Goal: Task Accomplishment & Management: Complete application form

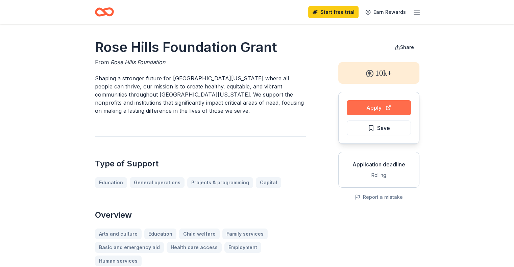
click at [370, 110] on button "Apply" at bounding box center [379, 107] width 64 height 15
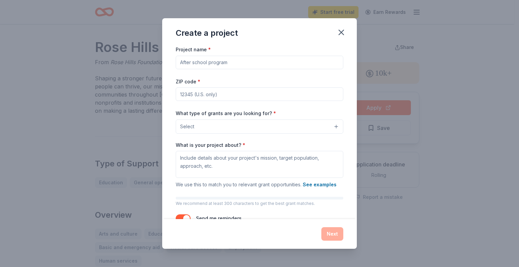
click at [205, 64] on input "Project name *" at bounding box center [260, 63] width 168 height 14
type input "[GEOGRAPHIC_DATA]"
click at [199, 94] on input "ZIP code *" at bounding box center [260, 95] width 168 height 14
type input "92320"
click at [334, 127] on button "Select" at bounding box center [260, 127] width 168 height 14
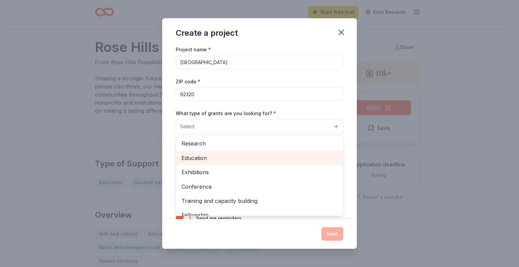
scroll to position [46, 0]
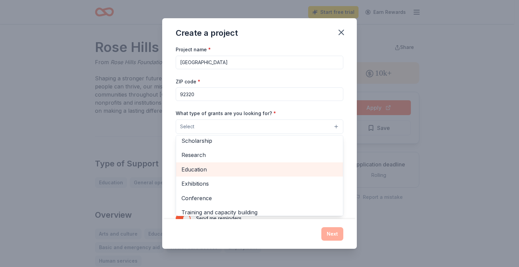
click at [241, 173] on span "Education" at bounding box center [260, 169] width 156 height 9
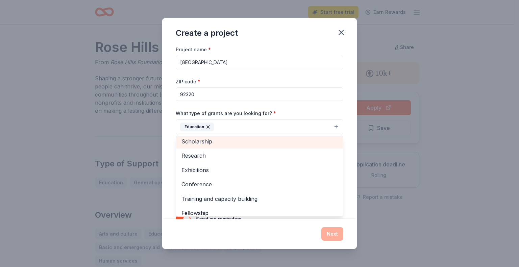
click at [237, 144] on span "Scholarship" at bounding box center [260, 141] width 156 height 9
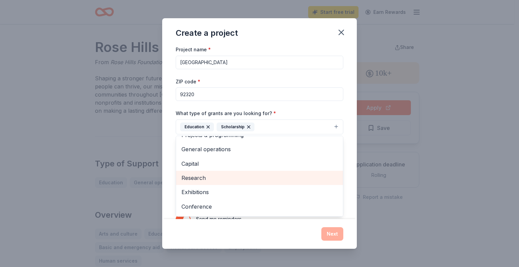
scroll to position [0, 0]
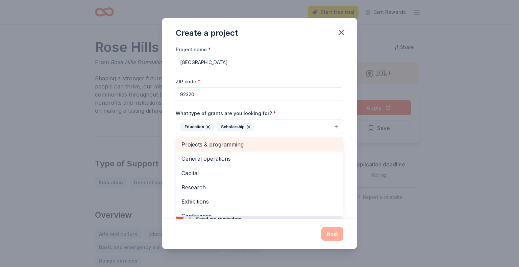
click at [252, 144] on span "Projects & programming" at bounding box center [260, 144] width 156 height 9
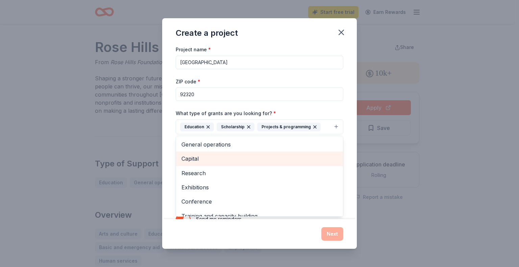
click at [232, 159] on span "Capital" at bounding box center [260, 159] width 156 height 9
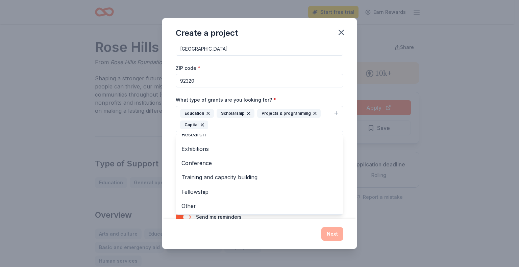
scroll to position [34, 0]
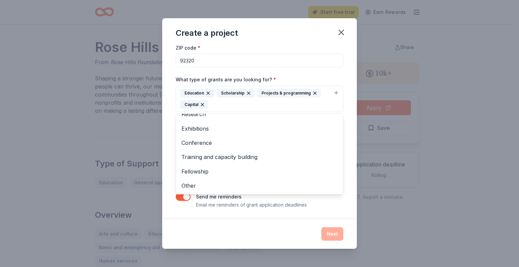
click at [352, 191] on div "Project name * [GEOGRAPHIC_DATA] ZIP code * 92320 What type of grants are you l…" at bounding box center [259, 132] width 195 height 174
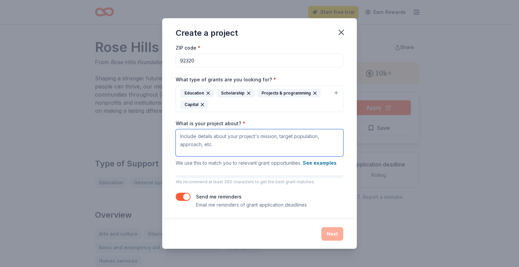
drag, startPoint x: 197, startPoint y: 137, endPoint x: 277, endPoint y: 145, distance: 79.6
click at [277, 145] on textarea "What is your project about? *" at bounding box center [260, 143] width 168 height 27
click at [190, 140] on textarea "What is your project about? *" at bounding box center [260, 143] width 168 height 27
paste textarea "Lore Ipsumd Sitamet’c adipisc el: “Se doeiu tem incididu ut labo etd magn al en…"
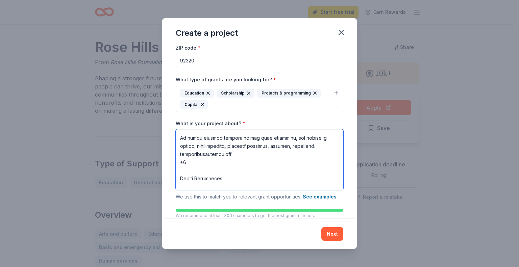
scroll to position [0, 0]
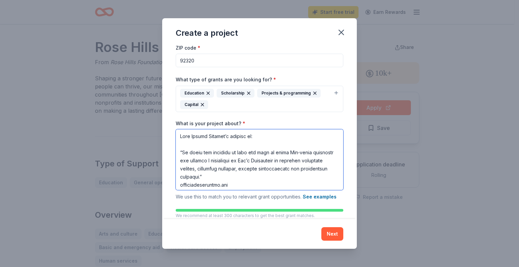
click at [179, 152] on textarea "What is your project about? *" at bounding box center [260, 160] width 168 height 61
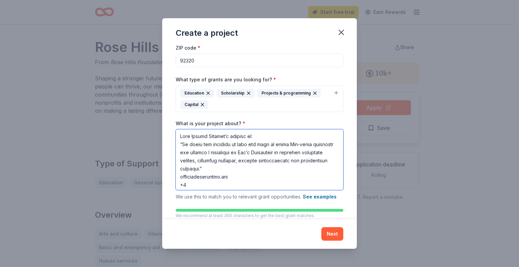
click at [213, 187] on textarea "What is your project about? *" at bounding box center [260, 160] width 168 height 61
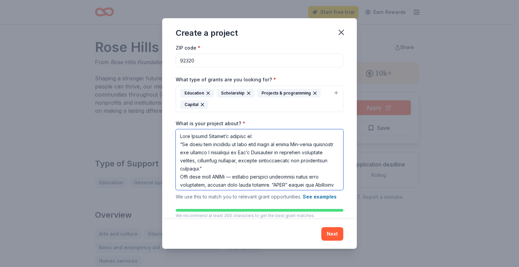
scroll to position [34, 0]
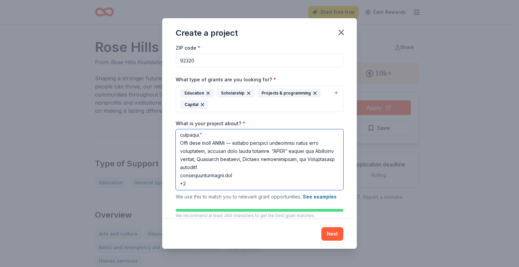
drag, startPoint x: 190, startPoint y: 142, endPoint x: 177, endPoint y: 144, distance: 13.3
click at [177, 144] on textarea "What is your project about? *" at bounding box center [260, 160] width 168 height 61
drag, startPoint x: 203, startPoint y: 143, endPoint x: 212, endPoint y: 146, distance: 10.2
click at [212, 146] on textarea "What is your project about? *" at bounding box center [260, 160] width 168 height 61
drag, startPoint x: 191, startPoint y: 183, endPoint x: 177, endPoint y: 177, distance: 15.1
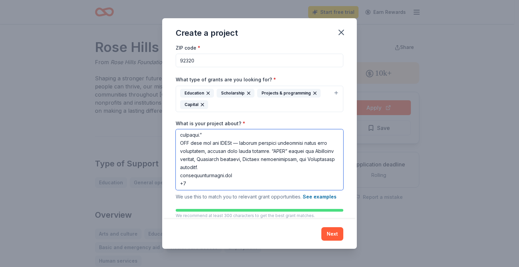
click at [177, 177] on textarea "What is your project about? *" at bounding box center [260, 160] width 168 height 61
click at [237, 136] on textarea "What is your project about? *" at bounding box center [260, 160] width 168 height 61
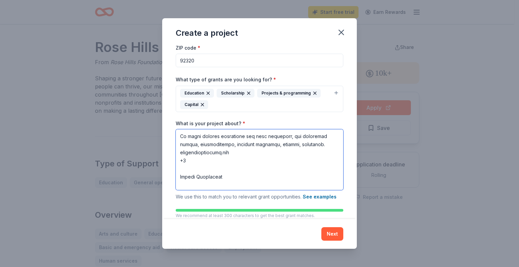
scroll to position [76, 0]
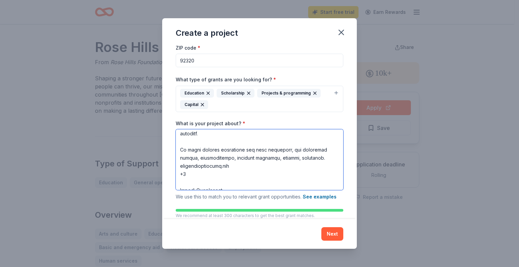
drag, startPoint x: 197, startPoint y: 150, endPoint x: 178, endPoint y: 146, distance: 20.4
click at [178, 146] on textarea "What is your project about? *" at bounding box center [260, 160] width 168 height 61
click at [180, 150] on textarea "What is your project about? *" at bounding box center [260, 160] width 168 height 61
drag, startPoint x: 198, startPoint y: 151, endPoint x: 177, endPoint y: 151, distance: 20.6
click at [177, 151] on textarea "What is your project about? *" at bounding box center [260, 160] width 168 height 61
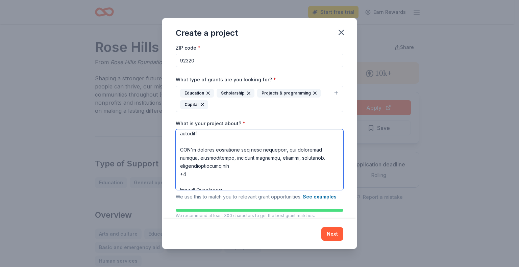
drag, startPoint x: 187, startPoint y: 175, endPoint x: 177, endPoint y: 167, distance: 12.7
click at [177, 167] on textarea "What is your project about? *" at bounding box center [260, 160] width 168 height 61
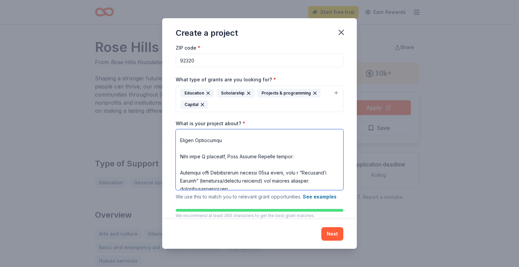
drag, startPoint x: 231, startPoint y: 157, endPoint x: 178, endPoint y: 144, distance: 54.8
click at [178, 144] on textarea "What is your project about? *" at bounding box center [260, 160] width 168 height 61
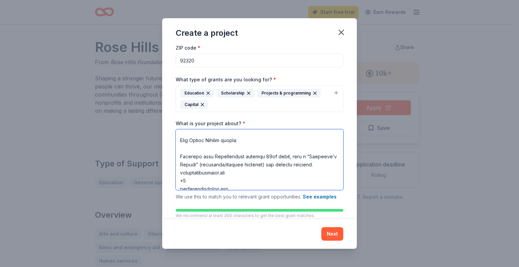
scroll to position [93, 0]
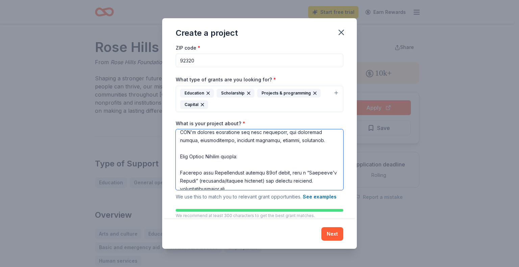
drag, startPoint x: 183, startPoint y: 173, endPoint x: 249, endPoint y: 159, distance: 67.8
click at [249, 159] on textarea "What is your project about? *" at bounding box center [260, 160] width 168 height 61
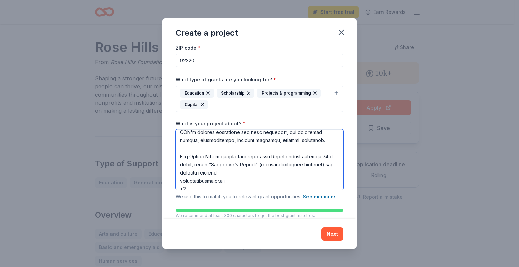
drag, startPoint x: 204, startPoint y: 183, endPoint x: 181, endPoint y: 182, distance: 23.0
click at [181, 182] on textarea "What is your project about? *" at bounding box center [260, 160] width 168 height 61
drag, startPoint x: 189, startPoint y: 185, endPoint x: 177, endPoint y: 179, distance: 12.7
click at [177, 179] on textarea "What is your project about? *" at bounding box center [260, 160] width 168 height 61
drag, startPoint x: 216, startPoint y: 183, endPoint x: 174, endPoint y: 177, distance: 43.1
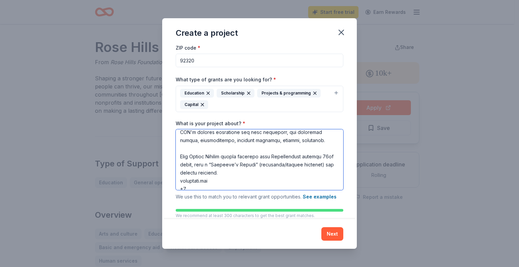
click at [174, 177] on div "Project name * [GEOGRAPHIC_DATA] ZIP code * 92320 What type of grants are you l…" at bounding box center [259, 132] width 195 height 174
click at [221, 181] on textarea "What is your project about? *" at bounding box center [260, 160] width 168 height 61
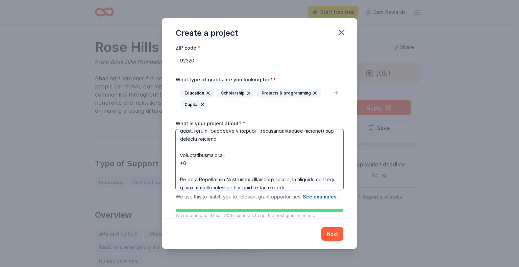
drag, startPoint x: 182, startPoint y: 159, endPoint x: 179, endPoint y: 154, distance: 5.6
click at [179, 154] on textarea "What is your project about? *" at bounding box center [260, 160] width 168 height 61
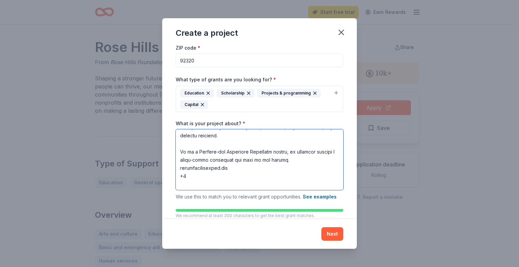
scroll to position [119, 0]
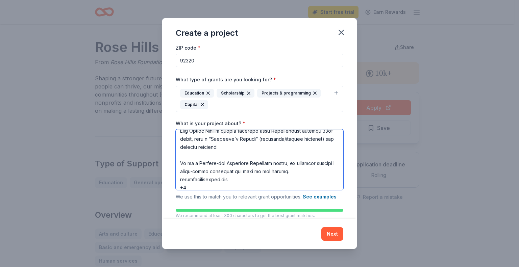
drag, startPoint x: 195, startPoint y: 190, endPoint x: 178, endPoint y: 163, distance: 32.1
click at [178, 163] on textarea "What is your project about? *" at bounding box center [260, 160] width 168 height 61
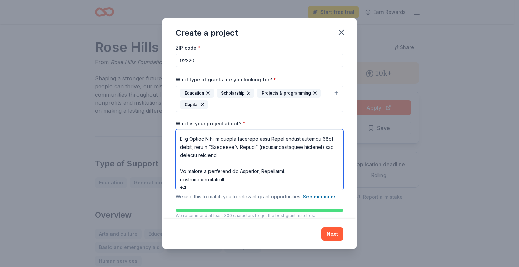
click at [231, 172] on textarea "What is your project about? *" at bounding box center [260, 160] width 168 height 61
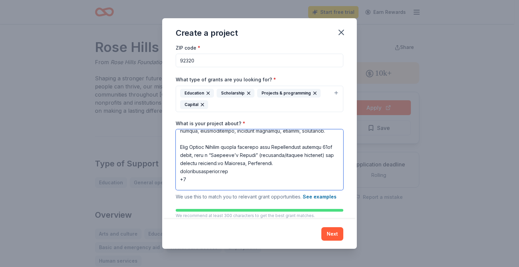
scroll to position [95, 0]
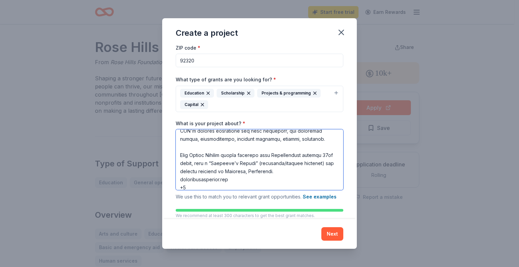
drag, startPoint x: 220, startPoint y: 186, endPoint x: 182, endPoint y: 181, distance: 38.9
click at [182, 181] on textarea "What is your project about? *" at bounding box center [260, 160] width 168 height 61
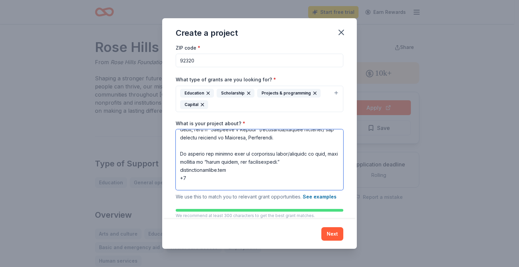
drag, startPoint x: 189, startPoint y: 178, endPoint x: 174, endPoint y: 172, distance: 16.2
click at [174, 172] on div "Project name * [GEOGRAPHIC_DATA] ZIP code * 92320 What type of grants are you l…" at bounding box center [259, 132] width 195 height 174
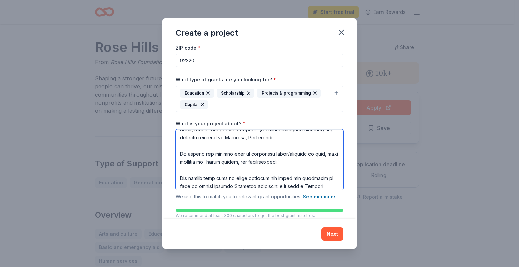
drag, startPoint x: 241, startPoint y: 153, endPoint x: 176, endPoint y: 153, distance: 65.3
click at [176, 153] on div "Project name * [GEOGRAPHIC_DATA] ZIP code * 92320 What type of grants are you l…" at bounding box center [259, 132] width 195 height 174
drag, startPoint x: 252, startPoint y: 154, endPoint x: 219, endPoint y: 155, distance: 32.5
click at [219, 155] on textarea "What is your project about? *" at bounding box center [260, 160] width 168 height 61
click at [214, 155] on textarea "What is your project about? *" at bounding box center [260, 160] width 168 height 61
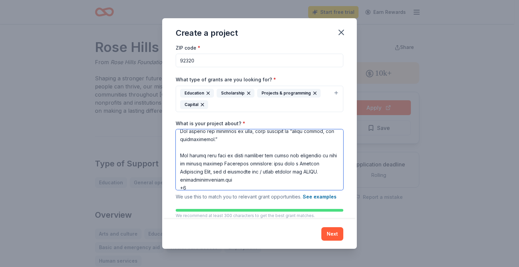
scroll to position [162, 0]
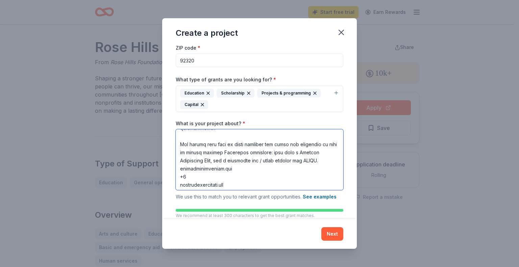
drag, startPoint x: 290, startPoint y: 151, endPoint x: 281, endPoint y: 154, distance: 9.4
click at [281, 154] on textarea "What is your project about? *" at bounding box center [260, 160] width 168 height 61
drag, startPoint x: 185, startPoint y: 176, endPoint x: 296, endPoint y: 161, distance: 112.2
click at [296, 161] on textarea "What is your project about? *" at bounding box center [260, 160] width 168 height 61
click at [184, 174] on textarea "What is your project about? *" at bounding box center [260, 160] width 168 height 61
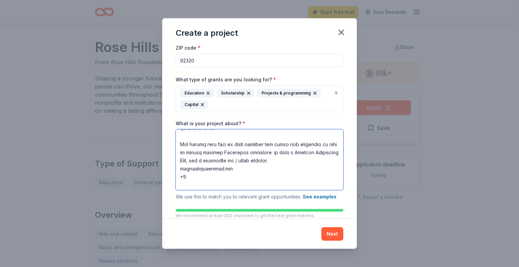
drag, startPoint x: 192, startPoint y: 175, endPoint x: 175, endPoint y: 168, distance: 18.2
click at [175, 168] on div "Project name * [GEOGRAPHIC_DATA] ZIP code * 92320 What type of grants are you l…" at bounding box center [259, 132] width 195 height 174
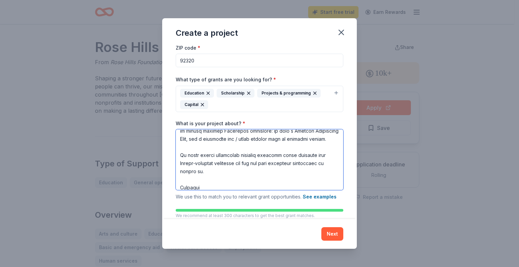
scroll to position [196, 0]
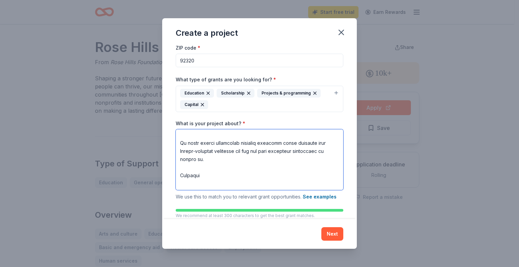
click at [195, 150] on textarea "What is your project about? *" at bounding box center [260, 160] width 168 height 61
drag, startPoint x: 198, startPoint y: 150, endPoint x: 177, endPoint y: 147, distance: 21.1
click at [177, 147] on textarea "What is your project about? *" at bounding box center [260, 160] width 168 height 61
click at [180, 151] on textarea "What is your project about? *" at bounding box center [260, 160] width 168 height 61
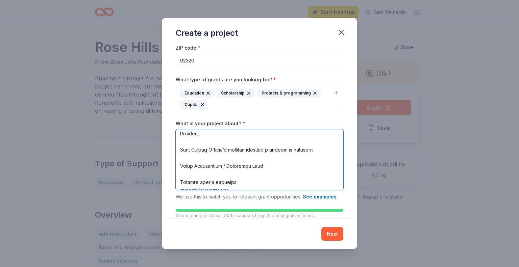
scroll to position [188, 0]
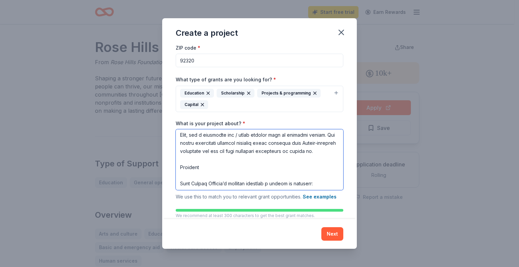
drag, startPoint x: 208, startPoint y: 184, endPoint x: 176, endPoint y: 170, distance: 34.4
click at [176, 170] on textarea "What is your project about? *" at bounding box center [260, 160] width 168 height 61
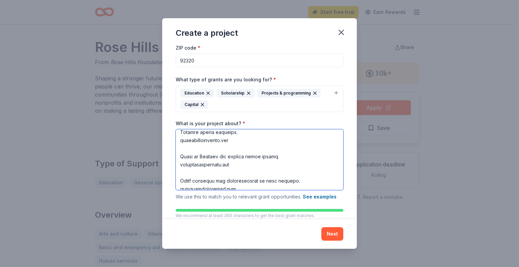
scroll to position [222, 0]
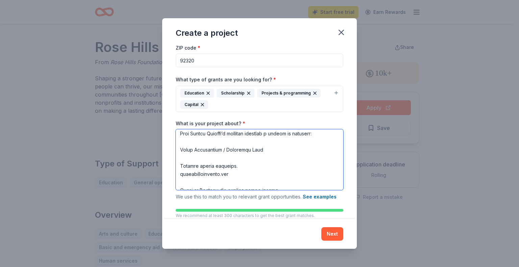
click at [203, 150] on textarea "What is your project about? *" at bounding box center [260, 160] width 168 height 61
click at [180, 167] on textarea "What is your project about? *" at bounding box center [260, 160] width 168 height 61
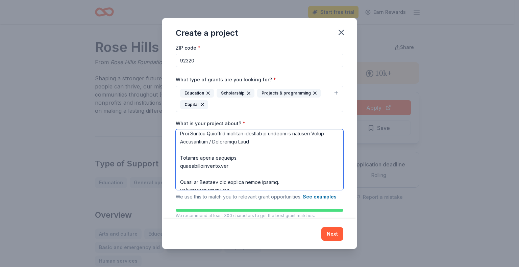
scroll to position [214, 0]
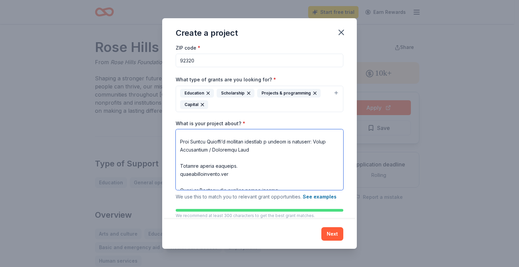
click at [180, 174] on textarea "What is your project about? *" at bounding box center [260, 160] width 168 height 61
click at [251, 165] on textarea "What is your project about? *" at bounding box center [260, 160] width 168 height 61
click at [178, 182] on textarea "What is your project about? *" at bounding box center [260, 160] width 168 height 61
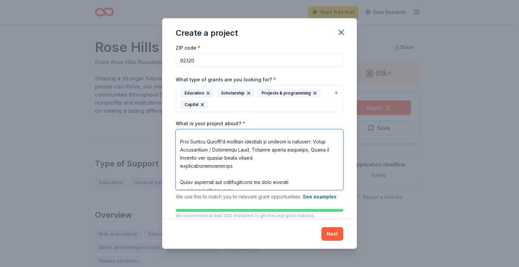
drag, startPoint x: 230, startPoint y: 166, endPoint x: 245, endPoint y: 167, distance: 14.6
click at [245, 167] on textarea "What is your project about? *" at bounding box center [260, 160] width 168 height 61
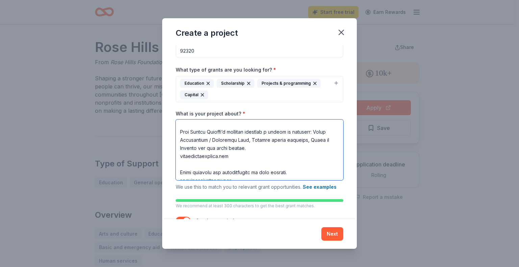
scroll to position [34, 0]
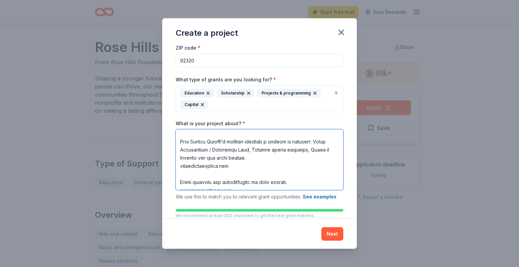
click at [180, 186] on textarea "What is your project about? *" at bounding box center [260, 160] width 168 height 61
click at [180, 174] on textarea "What is your project about? *" at bounding box center [260, 160] width 168 height 61
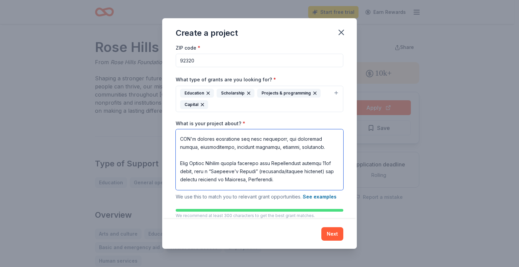
scroll to position [40, 0]
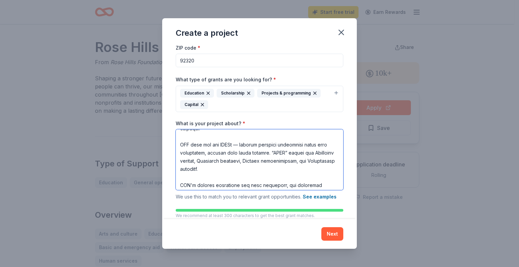
drag, startPoint x: 243, startPoint y: 185, endPoint x: 244, endPoint y: 171, distance: 13.6
click at [244, 171] on textarea "What is your project about? *" at bounding box center [260, 160] width 168 height 61
click at [317, 170] on textarea "What is your project about? *" at bounding box center [260, 160] width 168 height 61
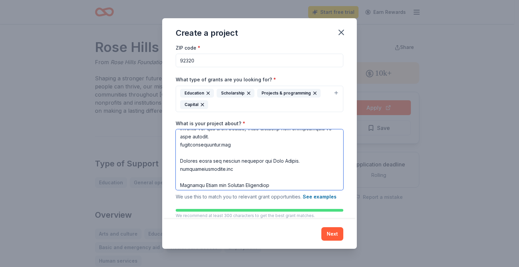
scroll to position [257, 0]
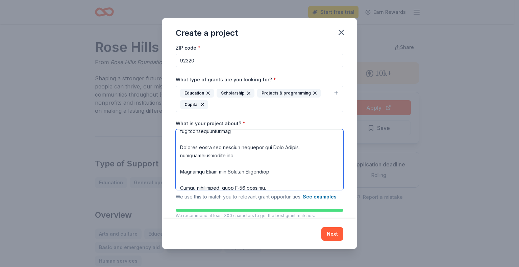
drag, startPoint x: 180, startPoint y: 141, endPoint x: 232, endPoint y: 171, distance: 60.8
click at [232, 171] on textarea "What is your project about? *" at bounding box center [260, 160] width 168 height 61
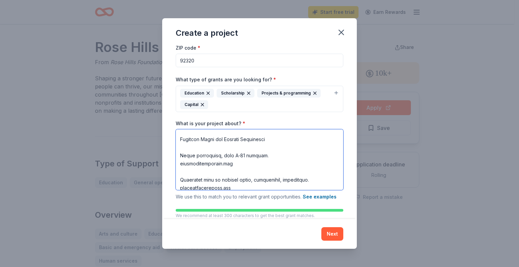
drag, startPoint x: 181, startPoint y: 147, endPoint x: 233, endPoint y: 177, distance: 60.0
click at [233, 177] on textarea "What is your project about? *" at bounding box center [260, 160] width 168 height 61
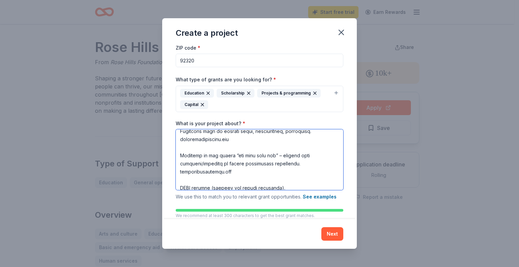
scroll to position [249, 0]
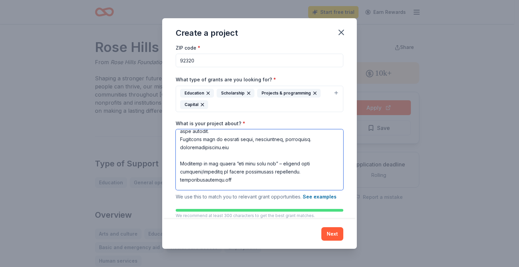
drag, startPoint x: 182, startPoint y: 147, endPoint x: 177, endPoint y: 147, distance: 5.4
click at [177, 147] on textarea "What is your project about? *" at bounding box center [260, 160] width 168 height 61
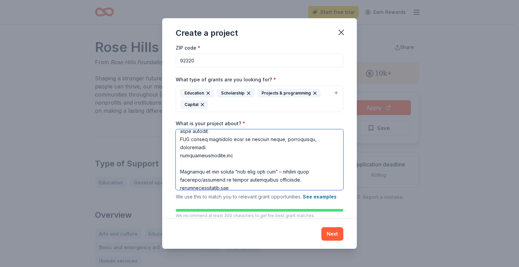
drag, startPoint x: 237, startPoint y: 161, endPoint x: 174, endPoint y: 166, distance: 62.7
click at [174, 166] on div "Project name * [GEOGRAPHIC_DATA] ZIP code * 92320 What type of grants are you l…" at bounding box center [259, 132] width 195 height 174
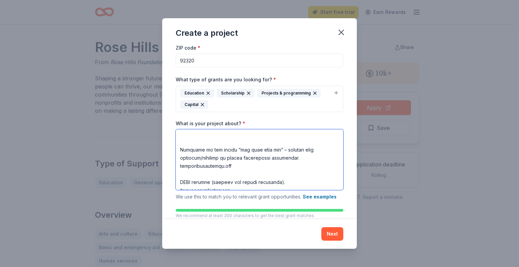
scroll to position [282, 0]
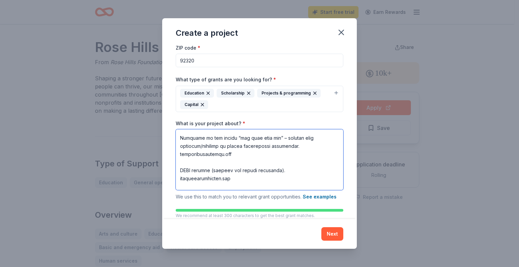
drag, startPoint x: 243, startPoint y: 164, endPoint x: 174, endPoint y: 148, distance: 70.6
click at [174, 148] on div "Project name * [GEOGRAPHIC_DATA] ZIP code * 92320 What type of grants are you l…" at bounding box center [259, 132] width 195 height 174
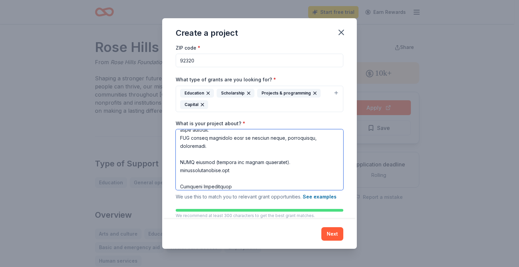
scroll to position [242, 0]
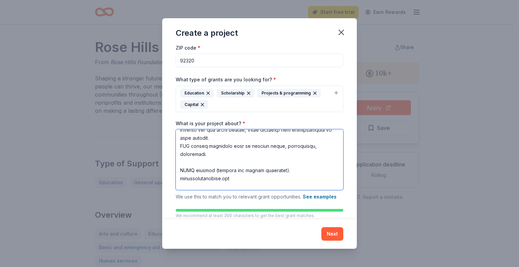
click at [181, 179] on textarea "What is your project about? *" at bounding box center [260, 160] width 168 height 61
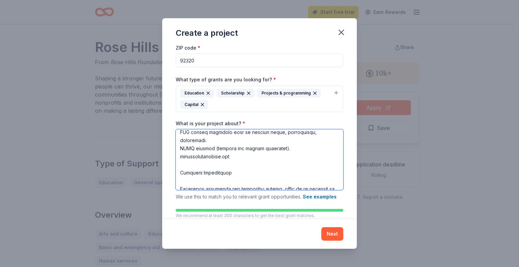
scroll to position [267, 0]
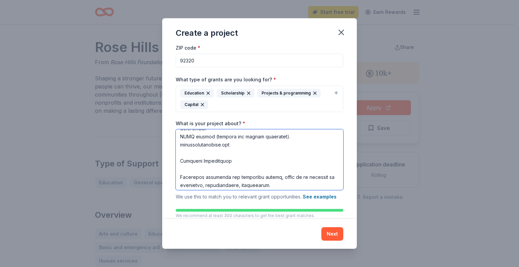
drag, startPoint x: 180, startPoint y: 154, endPoint x: 239, endPoint y: 154, distance: 59.5
click at [239, 154] on textarea "What is your project about? *" at bounding box center [260, 160] width 168 height 61
click at [178, 162] on textarea "What is your project about? *" at bounding box center [260, 160] width 168 height 61
click at [180, 170] on textarea "What is your project about? *" at bounding box center [260, 160] width 168 height 61
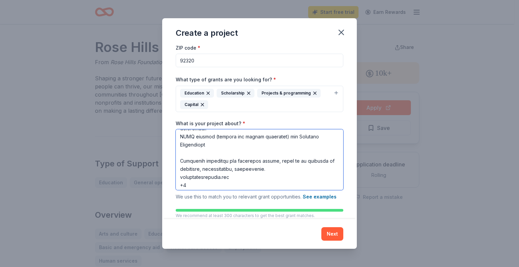
click at [210, 155] on textarea "What is your project about? *" at bounding box center [260, 160] width 168 height 61
click at [180, 163] on textarea "What is your project about? *" at bounding box center [260, 160] width 168 height 61
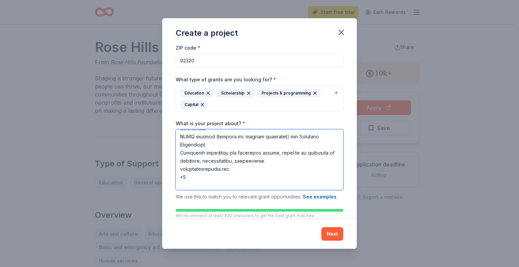
scroll to position [301, 0]
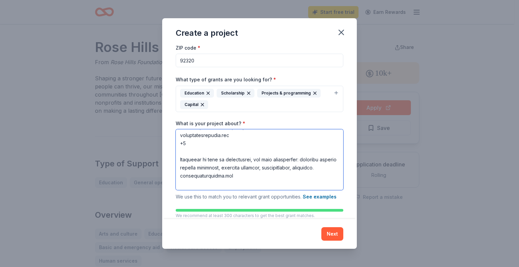
drag, startPoint x: 177, startPoint y: 144, endPoint x: 198, endPoint y: 160, distance: 25.6
click at [198, 160] on textarea "What is your project about? *" at bounding box center [260, 160] width 168 height 61
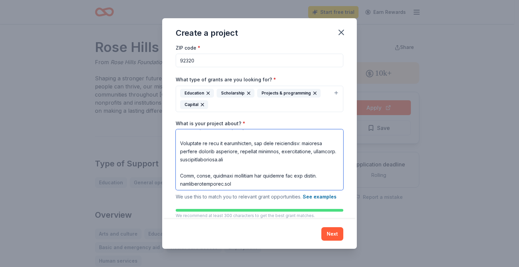
drag, startPoint x: 179, startPoint y: 177, endPoint x: 258, endPoint y: 178, distance: 78.5
click at [258, 178] on textarea "What is your project about? *" at bounding box center [260, 160] width 168 height 61
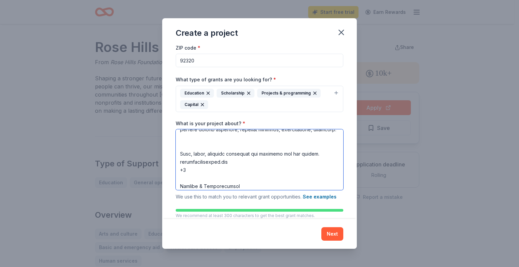
scroll to position [335, 0]
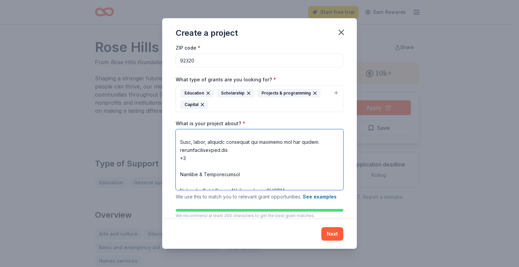
click at [180, 153] on textarea "What is your project about? *" at bounding box center [260, 160] width 168 height 61
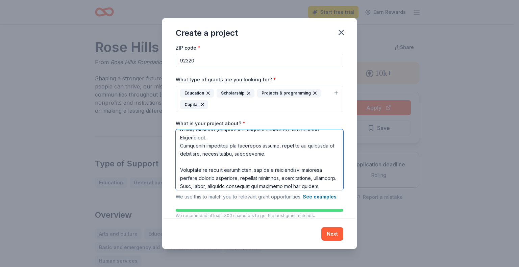
scroll to position [273, 0]
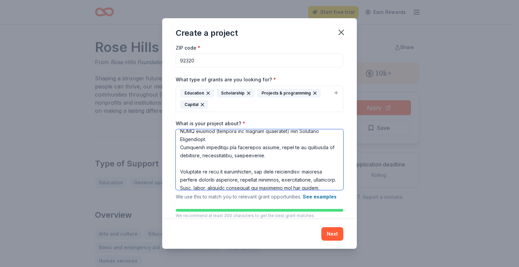
click at [178, 176] on textarea "What is your project about? *" at bounding box center [260, 160] width 168 height 61
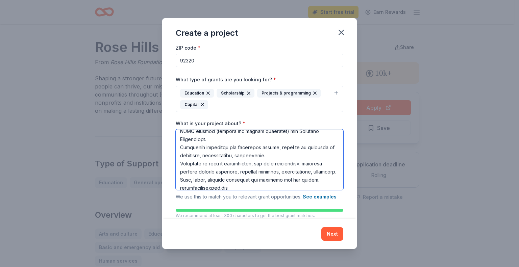
click at [180, 139] on textarea "What is your project about? *" at bounding box center [260, 160] width 168 height 61
click at [211, 147] on textarea "What is your project about? *" at bounding box center [260, 160] width 168 height 61
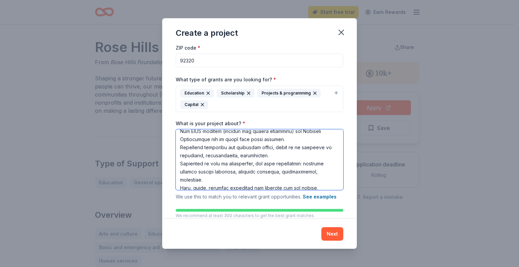
scroll to position [305, 0]
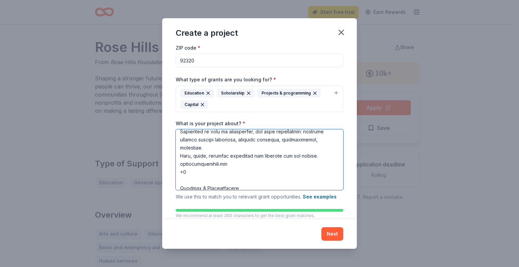
drag, startPoint x: 182, startPoint y: 173, endPoint x: 189, endPoint y: 183, distance: 11.6
click at [189, 183] on textarea "What is your project about? *" at bounding box center [260, 160] width 168 height 61
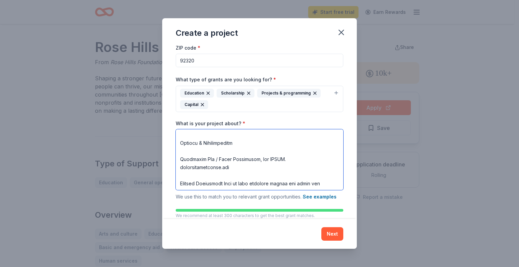
scroll to position [336, 0]
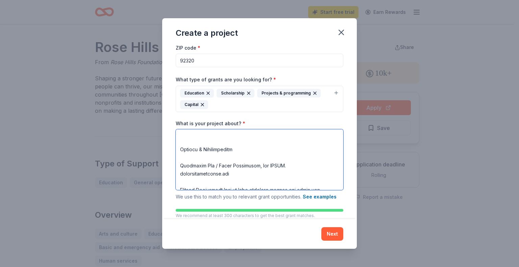
drag, startPoint x: 183, startPoint y: 177, endPoint x: 231, endPoint y: 146, distance: 57.2
click at [231, 146] on textarea "What is your project about? *" at bounding box center [260, 160] width 168 height 61
drag, startPoint x: 180, startPoint y: 169, endPoint x: 179, endPoint y: 148, distance: 21.0
click at [179, 148] on textarea "What is your project about? *" at bounding box center [260, 160] width 168 height 61
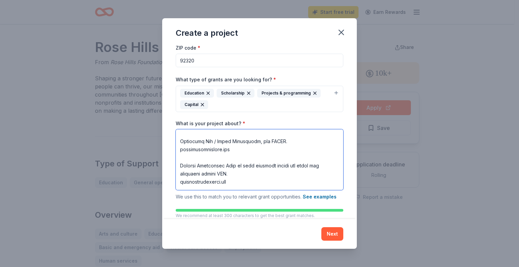
drag, startPoint x: 180, startPoint y: 173, endPoint x: 179, endPoint y: 149, distance: 23.7
click at [179, 149] on textarea "What is your project about? *" at bounding box center [260, 160] width 168 height 61
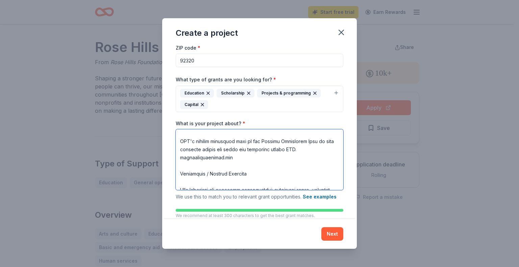
drag, startPoint x: 317, startPoint y: 150, endPoint x: 321, endPoint y: 151, distance: 4.8
click at [321, 151] on textarea "What is your project about? *" at bounding box center [260, 160] width 168 height 61
click at [189, 157] on textarea "What is your project about? *" at bounding box center [260, 160] width 168 height 61
drag, startPoint x: 239, startPoint y: 167, endPoint x: 174, endPoint y: 163, distance: 65.4
click at [174, 163] on div "Project name * [GEOGRAPHIC_DATA] ZIP code * 92320 What type of grants are you l…" at bounding box center [259, 132] width 195 height 174
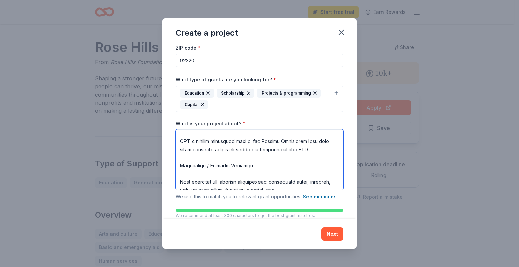
click at [180, 174] on textarea "What is your project about? *" at bounding box center [260, 160] width 168 height 61
drag, startPoint x: 180, startPoint y: 185, endPoint x: 180, endPoint y: 168, distance: 16.6
click at [180, 168] on textarea "What is your project about? *" at bounding box center [260, 160] width 168 height 61
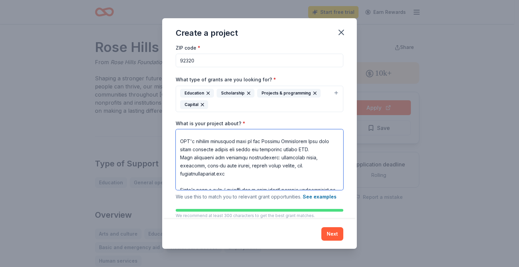
drag, startPoint x: 191, startPoint y: 166, endPoint x: 169, endPoint y: 164, distance: 21.7
click at [169, 164] on div "Project name * [GEOGRAPHIC_DATA] ZIP code * 92320 What type of grants are you l…" at bounding box center [259, 132] width 195 height 174
drag, startPoint x: 241, startPoint y: 184, endPoint x: 171, endPoint y: 180, distance: 69.8
click at [171, 180] on div "Project name * [GEOGRAPHIC_DATA] ZIP code * 92320 What type of grants are you l…" at bounding box center [259, 132] width 195 height 174
click at [181, 182] on textarea "What is your project about? *" at bounding box center [260, 160] width 168 height 61
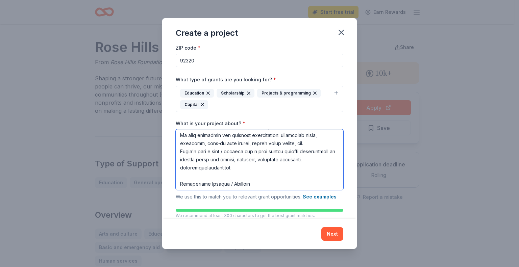
scroll to position [370, 0]
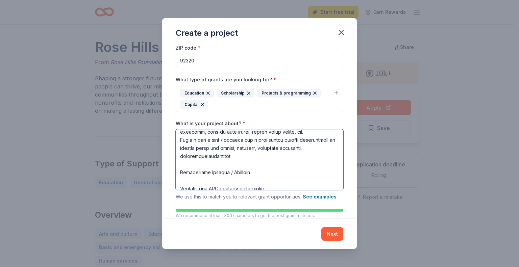
drag, startPoint x: 202, startPoint y: 167, endPoint x: 179, endPoint y: 145, distance: 31.6
click at [179, 145] on textarea "What is your project about? *" at bounding box center [260, 160] width 168 height 61
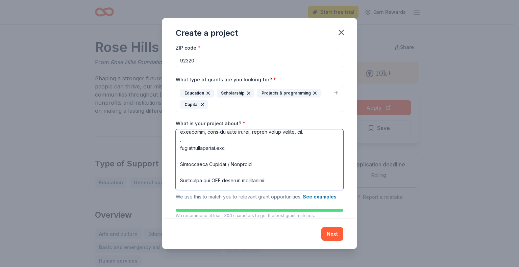
drag, startPoint x: 181, startPoint y: 157, endPoint x: 191, endPoint y: 154, distance: 10.6
click at [194, 156] on textarea "What is your project about? *" at bounding box center [260, 160] width 168 height 61
drag, startPoint x: 178, startPoint y: 147, endPoint x: 261, endPoint y: 183, distance: 90.9
click at [261, 183] on textarea "What is your project about? *" at bounding box center [260, 160] width 168 height 61
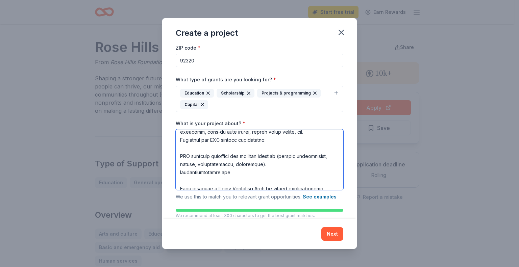
scroll to position [361, 0]
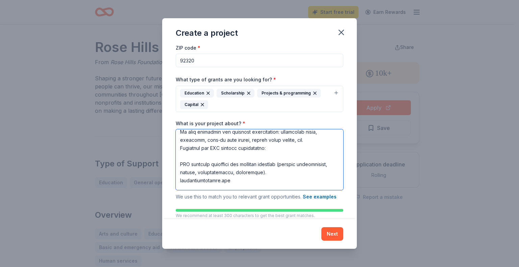
drag, startPoint x: 273, startPoint y: 156, endPoint x: 173, endPoint y: 154, distance: 99.8
click at [173, 154] on div "Project name * [GEOGRAPHIC_DATA] ZIP code * 92320 What type of grants are you l…" at bounding box center [259, 132] width 195 height 174
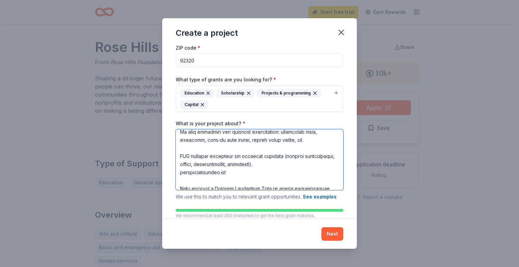
drag, startPoint x: 239, startPoint y: 181, endPoint x: 155, endPoint y: 180, distance: 84.2
click at [155, 180] on div "Create a project Project name * [GEOGRAPHIC_DATA] ZIP code * 92320 What type of…" at bounding box center [259, 133] width 519 height 267
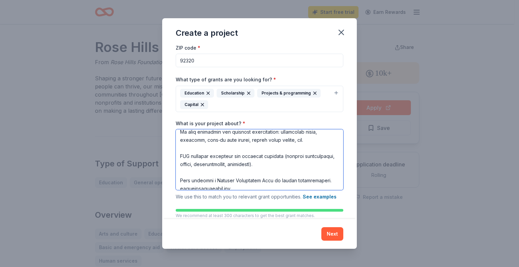
click at [178, 187] on textarea "What is your project about? *" at bounding box center [260, 160] width 168 height 61
drag, startPoint x: 191, startPoint y: 179, endPoint x: 174, endPoint y: 182, distance: 16.4
click at [174, 182] on div "Project name * [GEOGRAPHIC_DATA] ZIP code * 92320 What type of grants are you l…" at bounding box center [259, 132] width 195 height 174
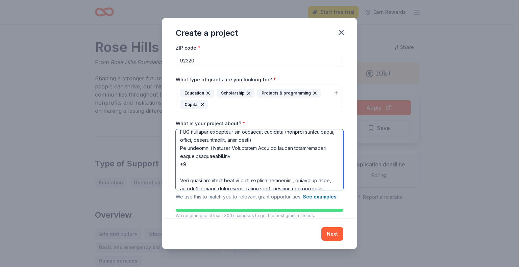
scroll to position [412, 0]
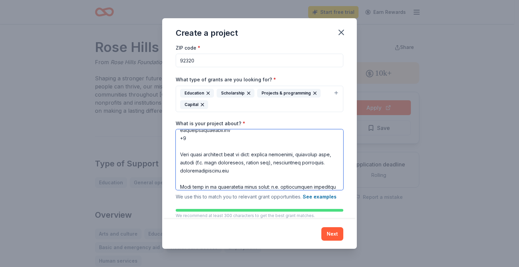
drag, startPoint x: 241, startPoint y: 186, endPoint x: 174, endPoint y: 140, distance: 81.2
click at [174, 140] on div "Project name * [GEOGRAPHIC_DATA] ZIP code * 92320 What type of grants are you l…" at bounding box center [259, 132] width 195 height 174
click at [181, 148] on textarea "What is your project about? *" at bounding box center [260, 160] width 168 height 61
click at [181, 151] on textarea "What is your project about? *" at bounding box center [260, 160] width 168 height 61
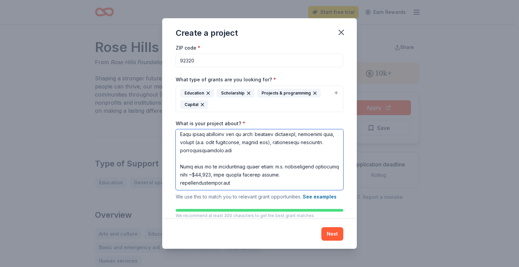
scroll to position [404, 0]
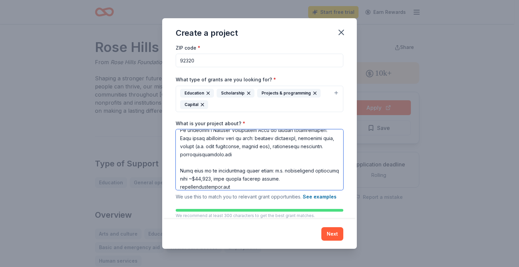
drag, startPoint x: 190, startPoint y: 146, endPoint x: 179, endPoint y: 147, distance: 10.8
click at [179, 147] on textarea "What is your project about? *" at bounding box center [260, 160] width 168 height 61
drag, startPoint x: 245, startPoint y: 155, endPoint x: 267, endPoint y: 156, distance: 22.4
click at [267, 156] on textarea "What is your project about? *" at bounding box center [260, 160] width 168 height 61
click at [267, 155] on textarea "What is your project about? *" at bounding box center [260, 160] width 168 height 61
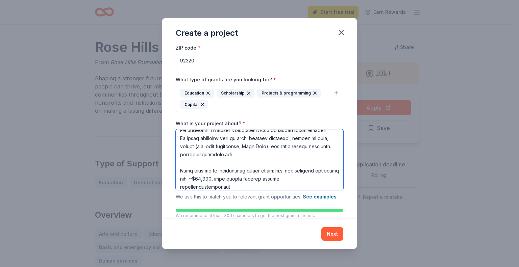
drag, startPoint x: 243, startPoint y: 171, endPoint x: 168, endPoint y: 174, distance: 75.5
click at [168, 174] on div "Project name * [GEOGRAPHIC_DATA] ZIP code * 92320 What type of grants are you l…" at bounding box center [259, 132] width 195 height 174
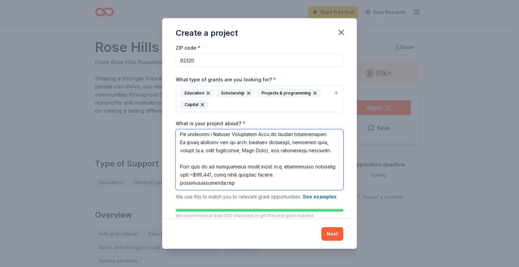
drag, startPoint x: 191, startPoint y: 179, endPoint x: 163, endPoint y: 180, distance: 28.1
click at [163, 180] on div "Project name * [GEOGRAPHIC_DATA] ZIP code * 92320 What type of grants are you l…" at bounding box center [259, 132] width 195 height 174
click at [181, 178] on textarea "What is your project about? *" at bounding box center [260, 160] width 168 height 61
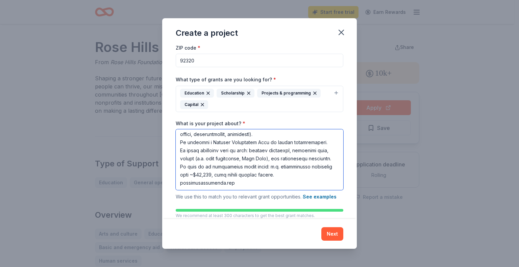
scroll to position [68, 0]
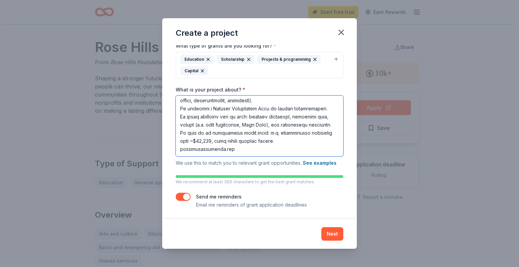
drag, startPoint x: 242, startPoint y: 149, endPoint x: 153, endPoint y: 146, distance: 89.0
click at [153, 146] on div "Create a project Project name * [GEOGRAPHIC_DATA] ZIP code * 92320 What type of…" at bounding box center [259, 133] width 519 height 267
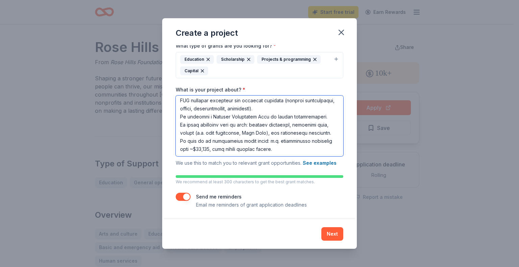
drag, startPoint x: 278, startPoint y: 134, endPoint x: 283, endPoint y: 133, distance: 5.2
click at [283, 133] on textarea "What is your project about? *" at bounding box center [260, 126] width 168 height 61
drag, startPoint x: 280, startPoint y: 134, endPoint x: 311, endPoint y: 132, distance: 31.8
click at [311, 132] on textarea "What is your project about? *" at bounding box center [260, 126] width 168 height 61
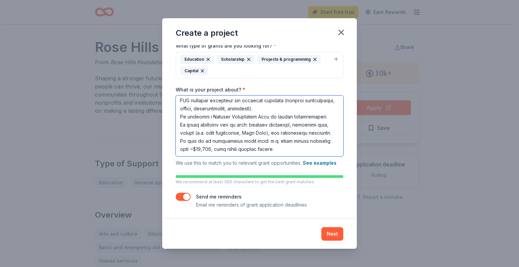
click at [199, 143] on textarea "What is your project about? *" at bounding box center [260, 126] width 168 height 61
click at [278, 142] on textarea "What is your project about? *" at bounding box center [260, 126] width 168 height 61
drag, startPoint x: 278, startPoint y: 141, endPoint x: 215, endPoint y: 144, distance: 63.6
click at [215, 144] on textarea "What is your project about? *" at bounding box center [260, 126] width 168 height 61
type textarea "Lore Ipsumd Sitamet’c adipisc el: “Se doeiu tem incididu ut labo etd magn al en…"
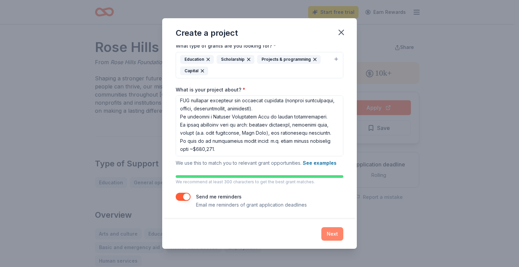
click at [329, 238] on button "Next" at bounding box center [333, 235] width 22 height 14
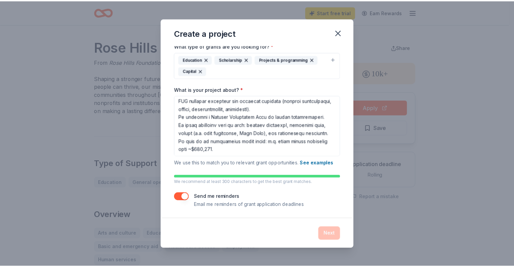
scroll to position [0, 0]
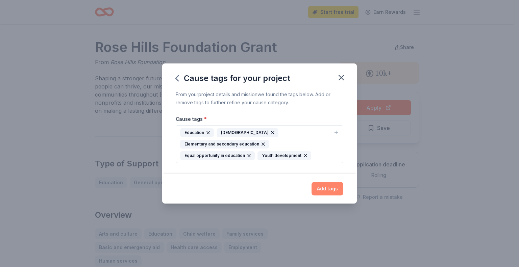
click at [326, 188] on button "Add tags" at bounding box center [328, 189] width 32 height 14
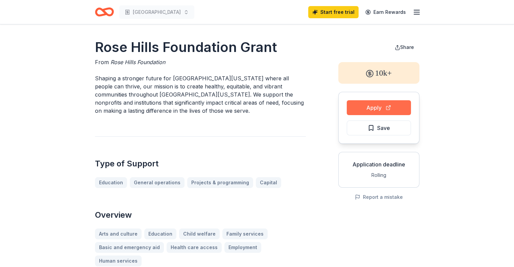
click at [390, 106] on button "Apply" at bounding box center [379, 107] width 64 height 15
